Goal: Task Accomplishment & Management: Manage account settings

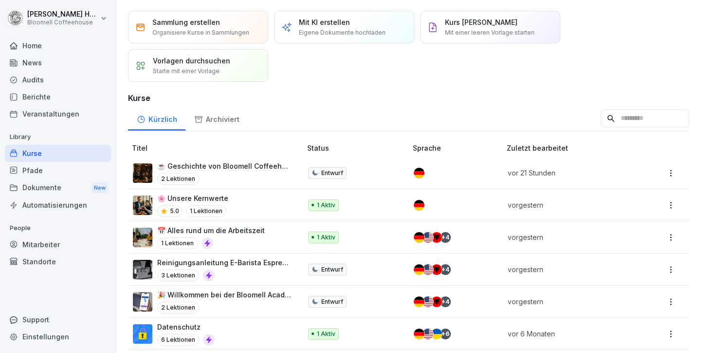
scroll to position [26, 0]
click at [243, 230] on p "📅 Alles rund um die Arbeitszeit" at bounding box center [211, 229] width 108 height 10
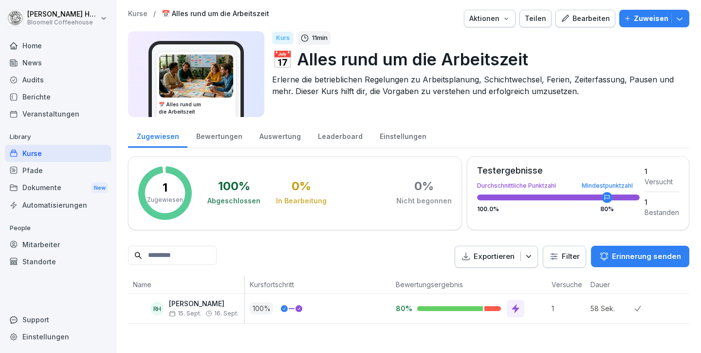
click at [594, 14] on div "Bearbeiten" at bounding box center [585, 18] width 49 height 11
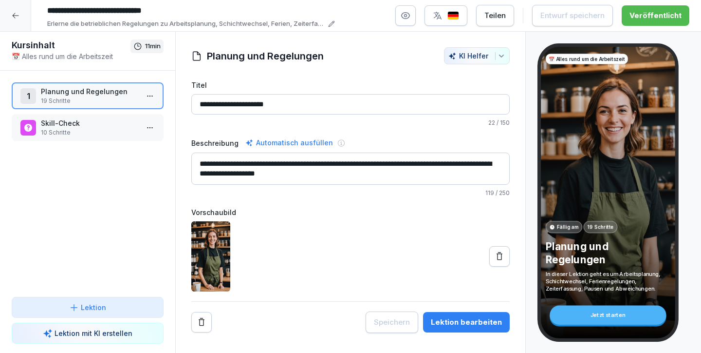
click at [459, 319] on div "Lektion bearbeiten" at bounding box center [466, 321] width 71 height 11
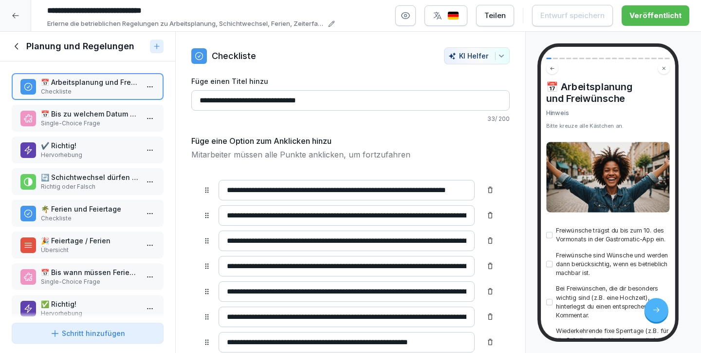
click at [78, 120] on p "Single-Choice Frage" at bounding box center [89, 123] width 97 height 9
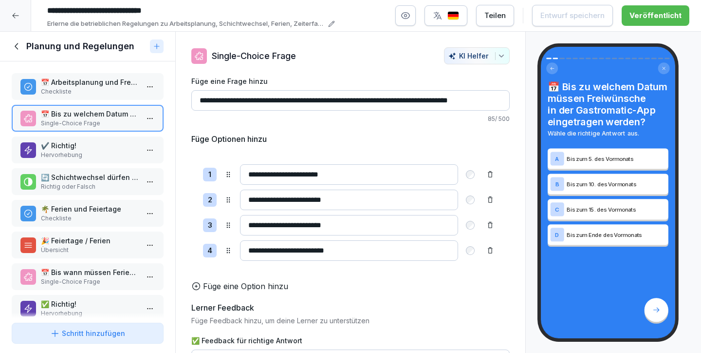
click at [76, 140] on div "✔️ Richtig! Hervorhebung" at bounding box center [88, 149] width 152 height 27
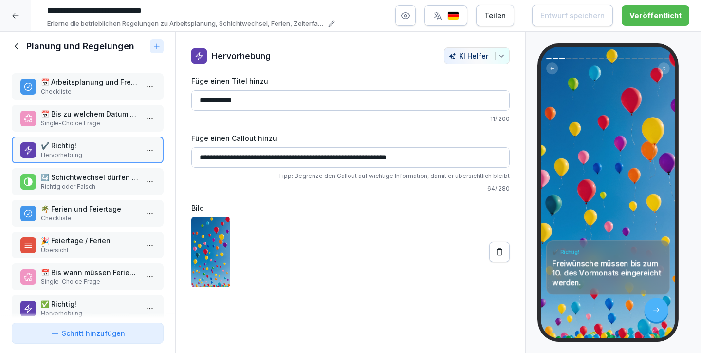
click at [81, 162] on div "✔️ Richtig! Hervorhebung" at bounding box center [88, 149] width 152 height 27
click at [80, 175] on p "🔄 Schichtwechsel dürfen ohne Absprache mit dem Local Manager durchgeführt werde…" at bounding box center [89, 177] width 97 height 10
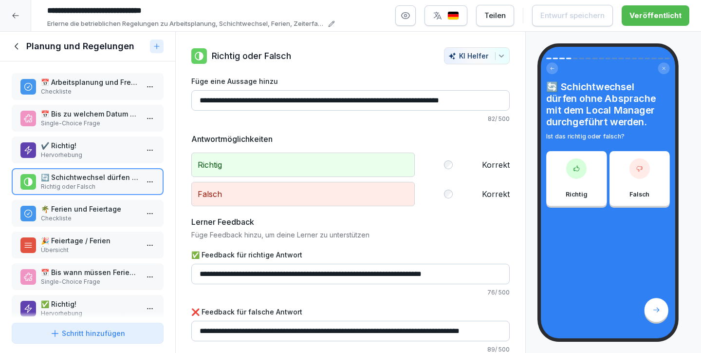
click at [81, 199] on div "📅 Arbeitsplanung und Freiwünsche Checkliste 📅 Bis zu welchem Datum müssen Freiw…" at bounding box center [87, 189] width 175 height 257
click at [85, 216] on p "Checkliste" at bounding box center [89, 218] width 97 height 9
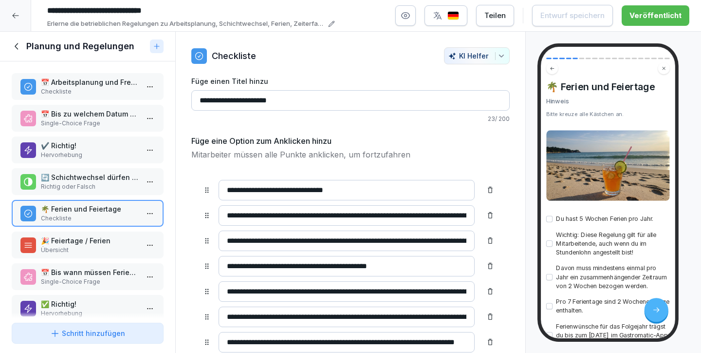
click at [83, 234] on div "🎉 Feiertage / Ferien Übersicht" at bounding box center [88, 244] width 152 height 27
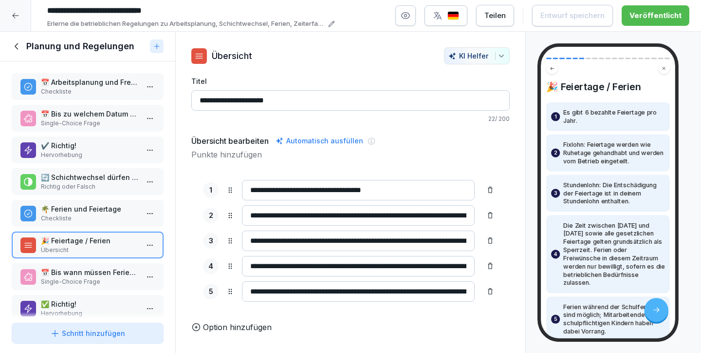
click at [86, 270] on p "📅 Bis wann müssen Ferienanträge für das Folgejahr eingereicht werden?" at bounding box center [89, 272] width 97 height 10
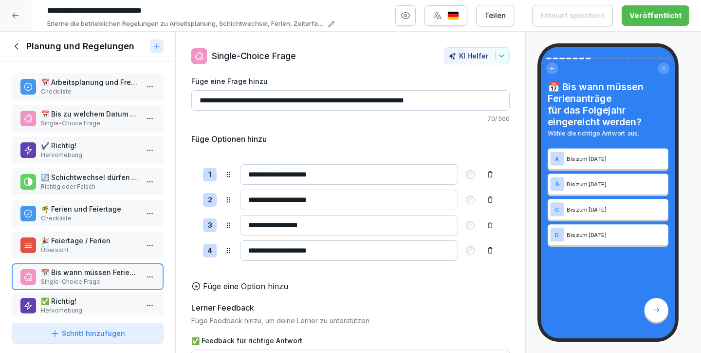
click at [86, 305] on div "✅ Richtig! Hervorhebung" at bounding box center [89, 305] width 97 height 19
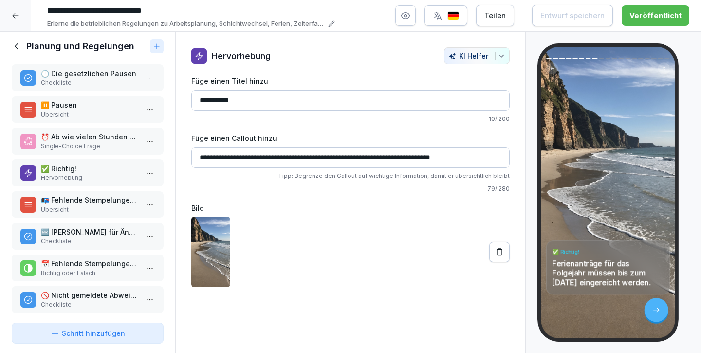
scroll to position [363, 0]
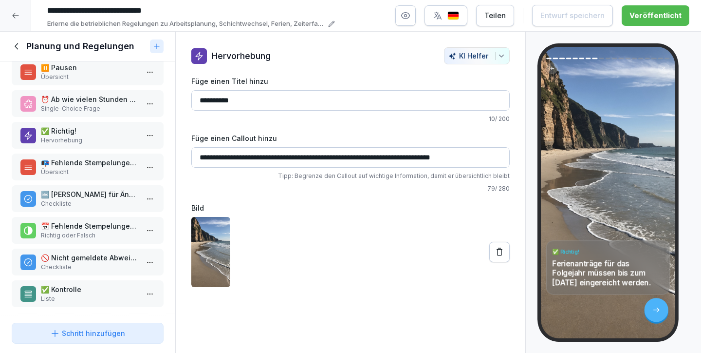
click at [76, 289] on p "✅ Kontrolle" at bounding box center [89, 289] width 97 height 10
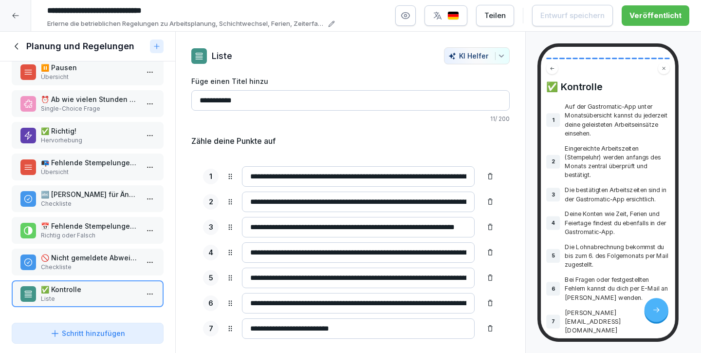
click at [18, 16] on icon at bounding box center [16, 16] width 8 height 8
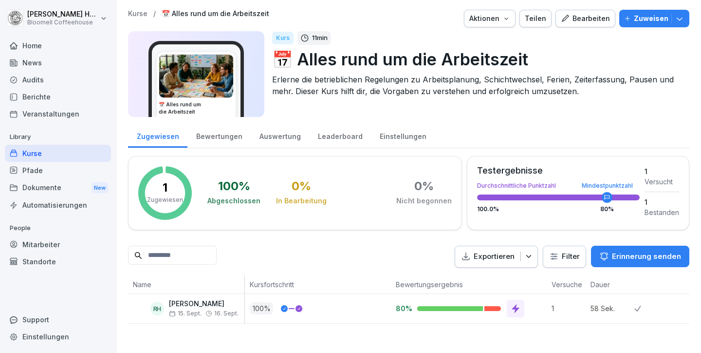
click at [33, 151] on div "Kurse" at bounding box center [58, 153] width 106 height 17
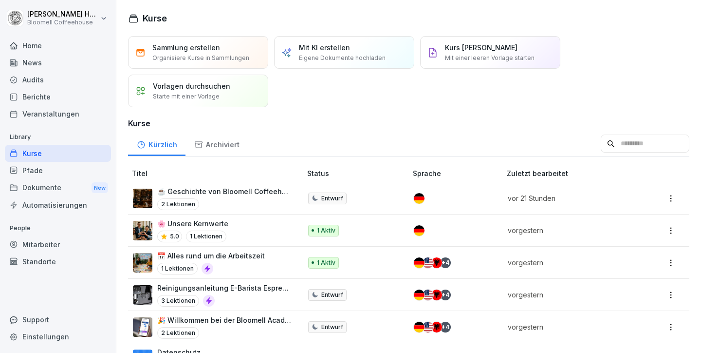
scroll to position [20, 0]
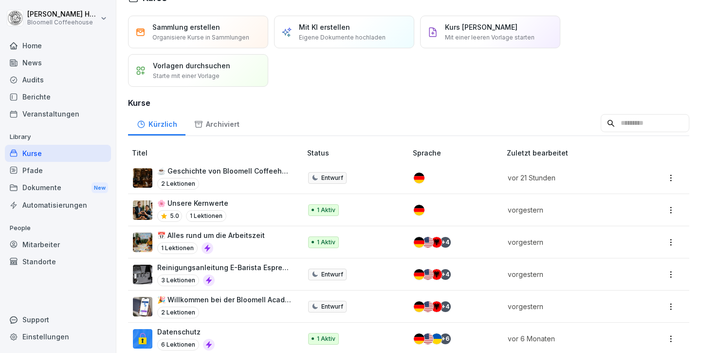
click at [240, 263] on p "Reinigungsanleitung E-Barista Espressomaschine" at bounding box center [224, 267] width 134 height 10
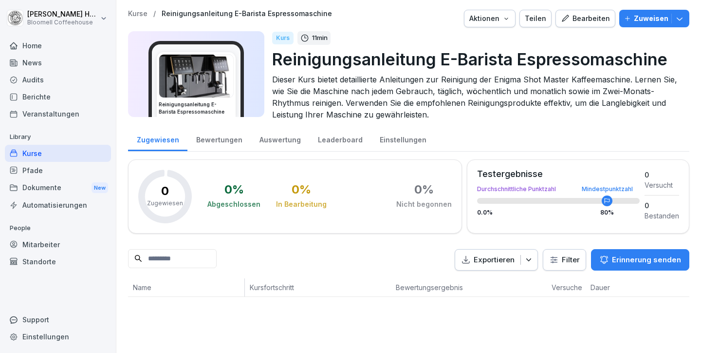
click at [579, 16] on div "Bearbeiten" at bounding box center [585, 18] width 49 height 11
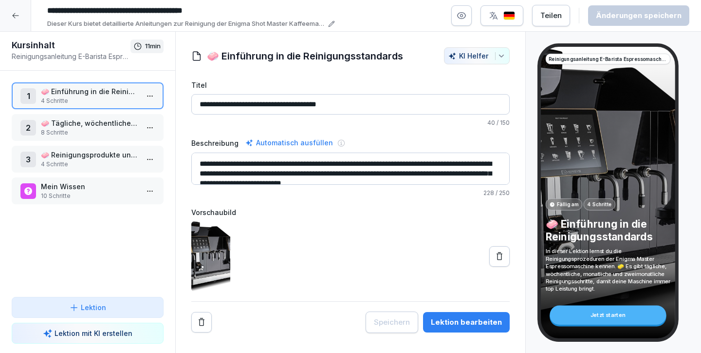
click at [488, 322] on div "Lektion bearbeiten" at bounding box center [466, 321] width 71 height 11
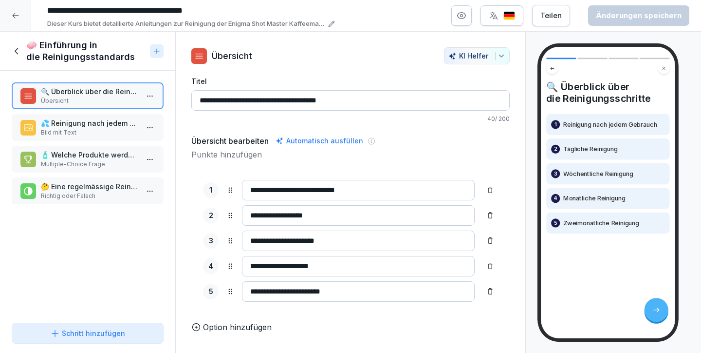
click at [81, 122] on p "💦 Reinigung nach jedem Gebrauch" at bounding box center [89, 123] width 97 height 10
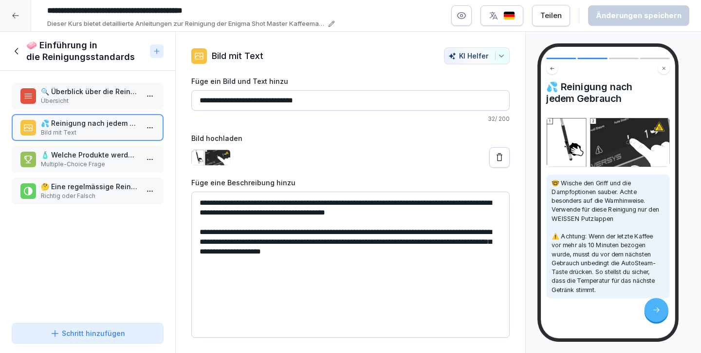
click at [16, 48] on icon at bounding box center [17, 51] width 11 height 11
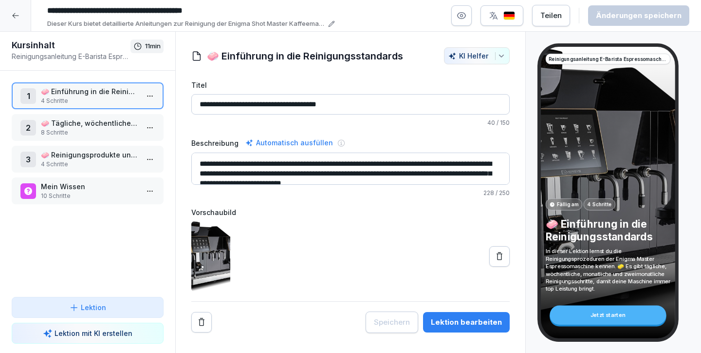
click at [92, 194] on p "10 Schritte" at bounding box center [89, 195] width 97 height 9
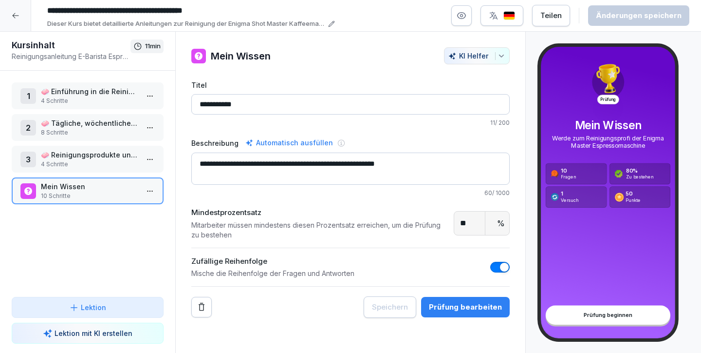
click at [18, 20] on div at bounding box center [15, 15] width 31 height 31
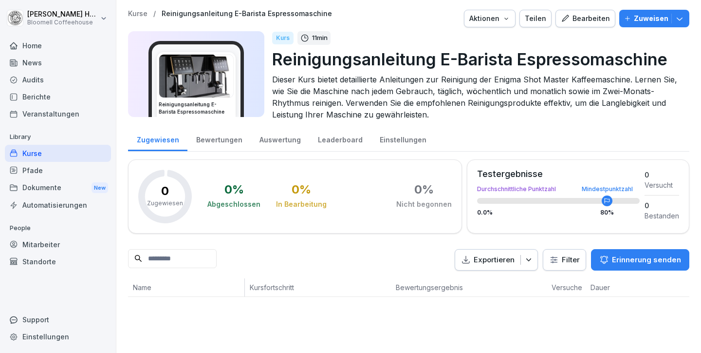
click at [290, 143] on div "Auswertung" at bounding box center [280, 138] width 58 height 25
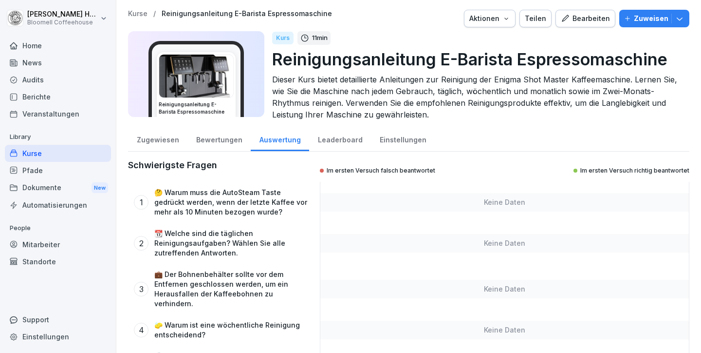
click at [350, 142] on div "Leaderboard" at bounding box center [340, 138] width 62 height 25
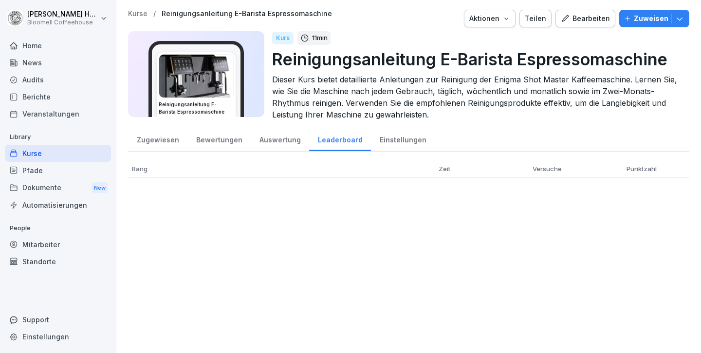
click at [278, 135] on div "Auswertung" at bounding box center [280, 138] width 58 height 25
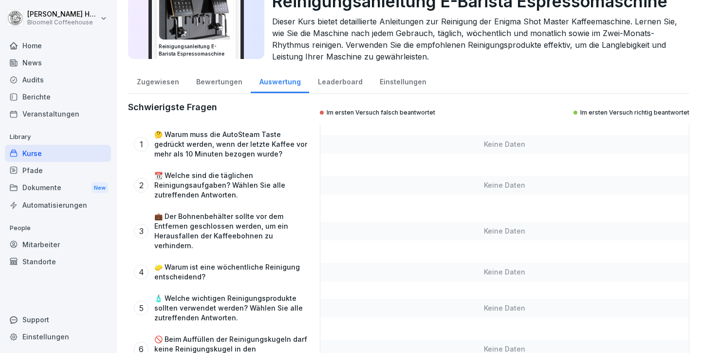
scroll to position [59, 0]
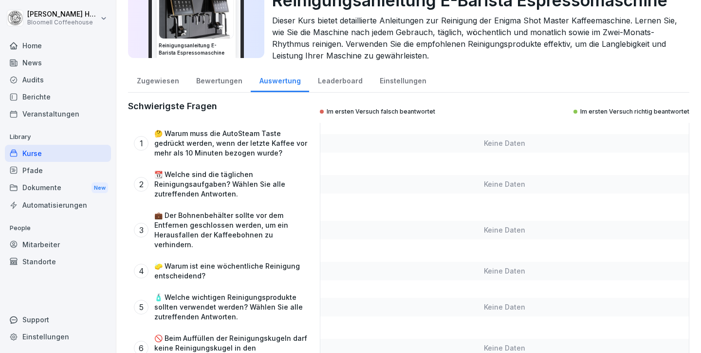
click at [335, 84] on div "Leaderboard" at bounding box center [340, 79] width 62 height 25
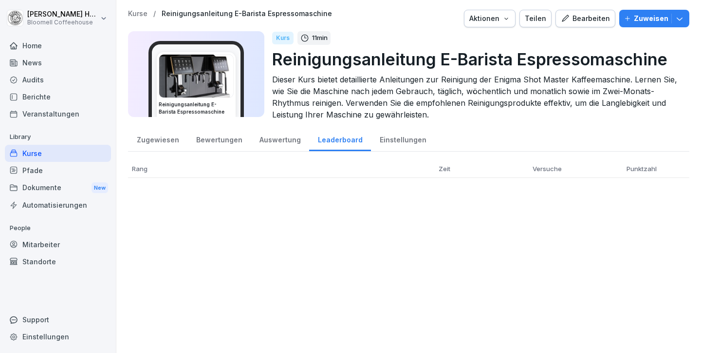
click at [410, 131] on div "Einstellungen" at bounding box center [403, 138] width 64 height 25
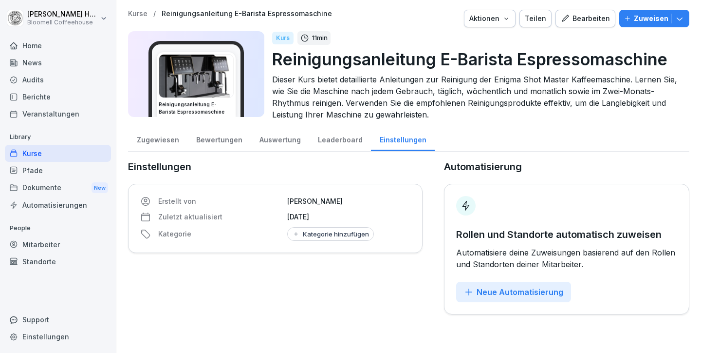
click at [37, 167] on div "Pfade" at bounding box center [58, 170] width 106 height 17
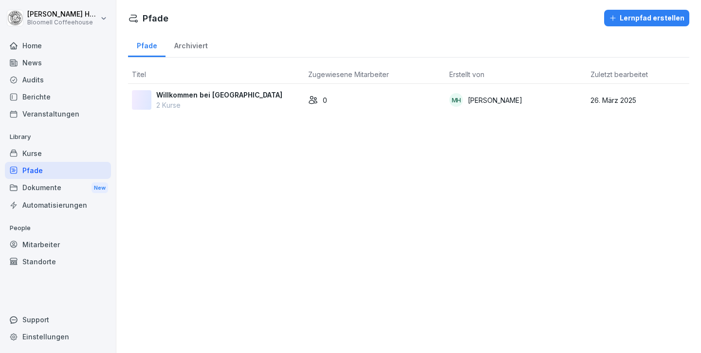
click at [670, 21] on div "Lernpfad erstellen" at bounding box center [646, 18] width 75 height 11
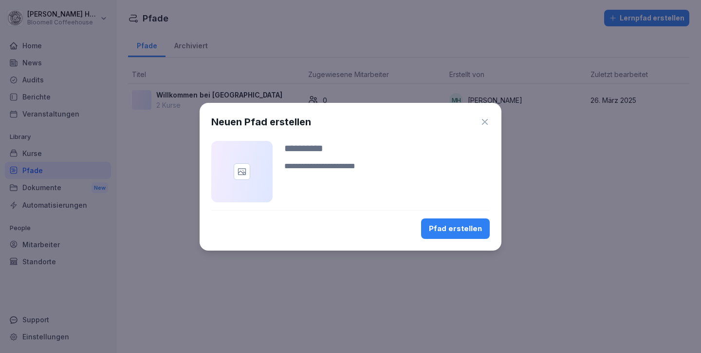
click at [471, 225] on div "Pfad erstellen" at bounding box center [455, 228] width 53 height 11
click at [449, 223] on div "Pfad erstellen" at bounding box center [455, 228] width 53 height 11
click at [484, 126] on icon "button" at bounding box center [485, 122] width 10 height 10
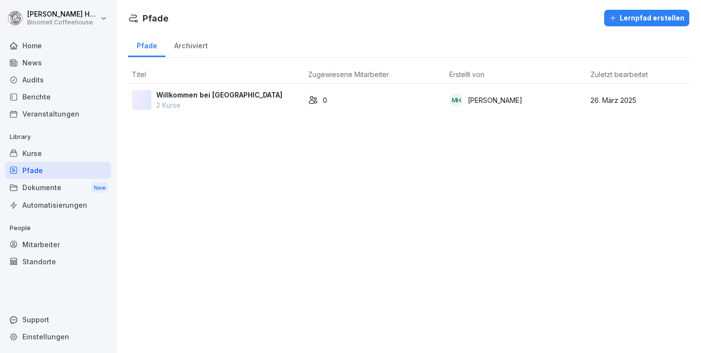
click at [230, 98] on p "Willkommen bei Bloomell" at bounding box center [219, 95] width 126 height 10
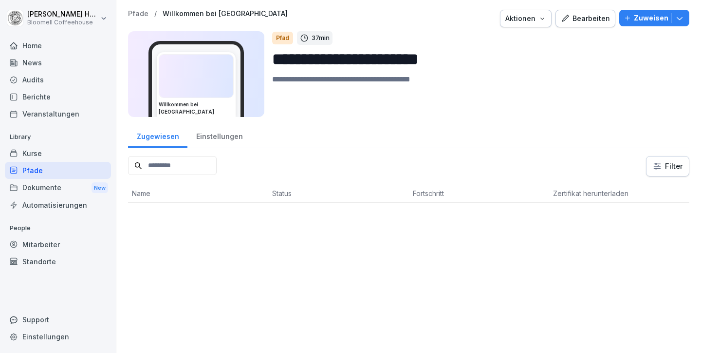
click at [592, 24] on button "Bearbeiten" at bounding box center [586, 19] width 60 height 18
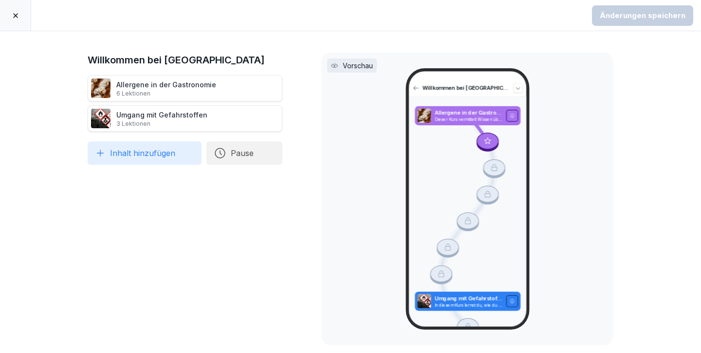
click at [14, 12] on icon at bounding box center [16, 16] width 8 height 8
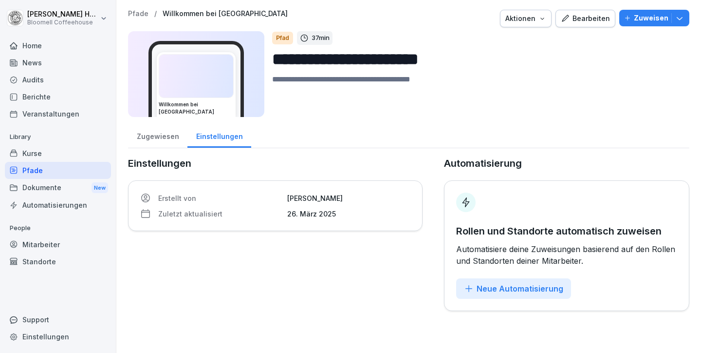
click at [27, 50] on div "Home" at bounding box center [58, 45] width 106 height 17
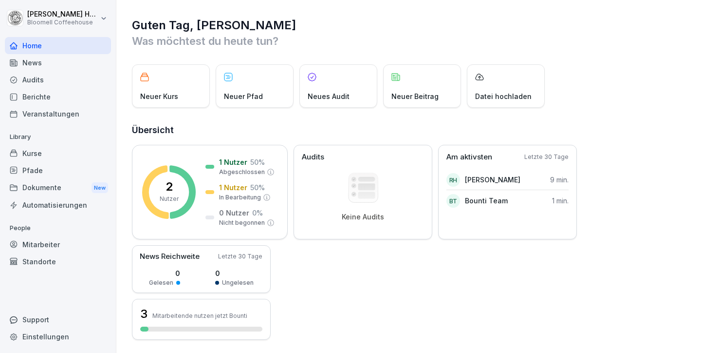
click at [31, 62] on div "News" at bounding box center [58, 62] width 106 height 17
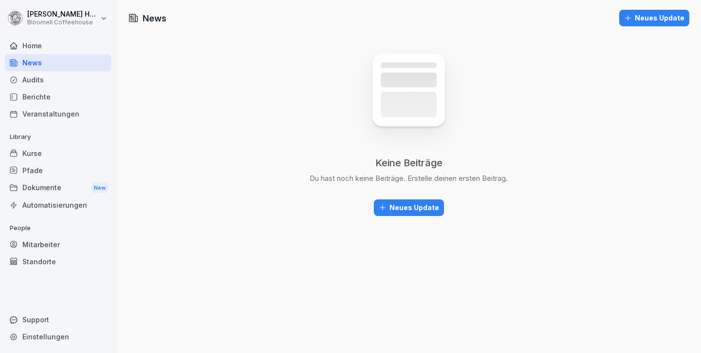
click at [43, 239] on div "Mitarbeiter" at bounding box center [58, 244] width 106 height 17
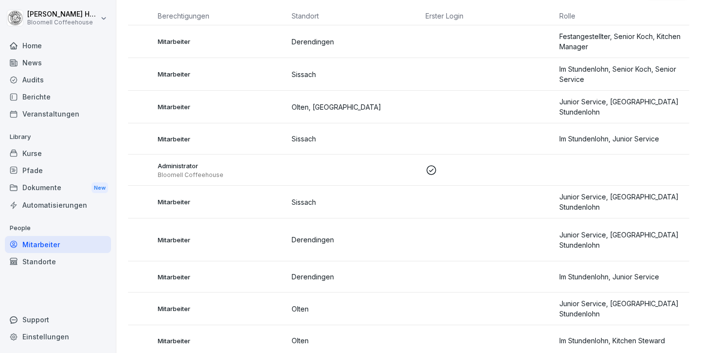
scroll to position [92, 0]
